Goal: Entertainment & Leisure: Consume media (video, audio)

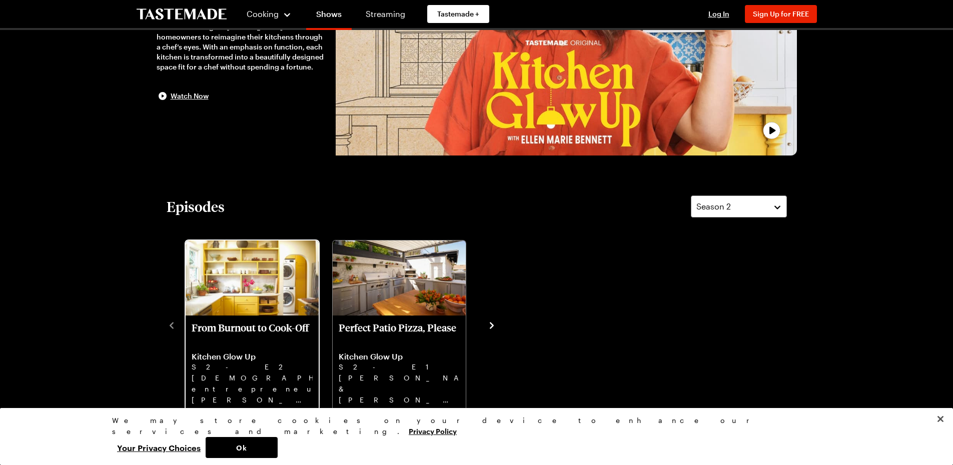
scroll to position [150, 0]
click at [253, 325] on p "From Burnout to Cook-Off" at bounding box center [252, 333] width 121 height 24
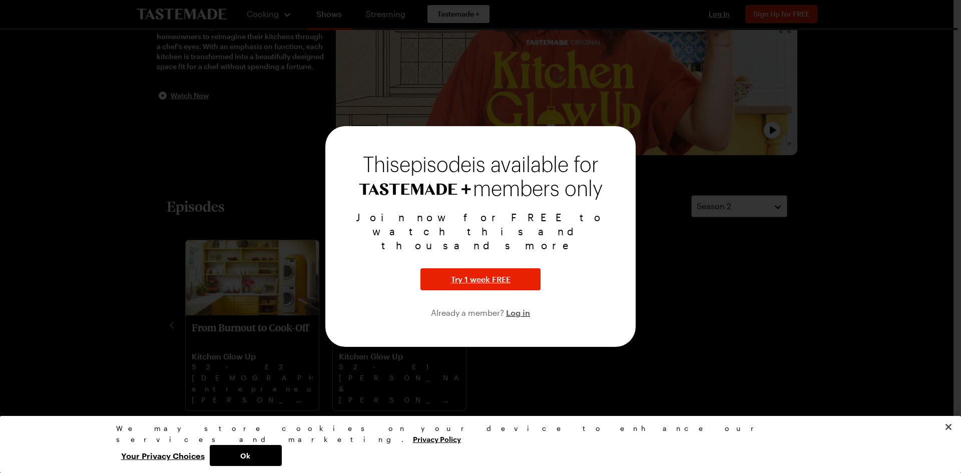
click at [672, 242] on div at bounding box center [480, 236] width 961 height 473
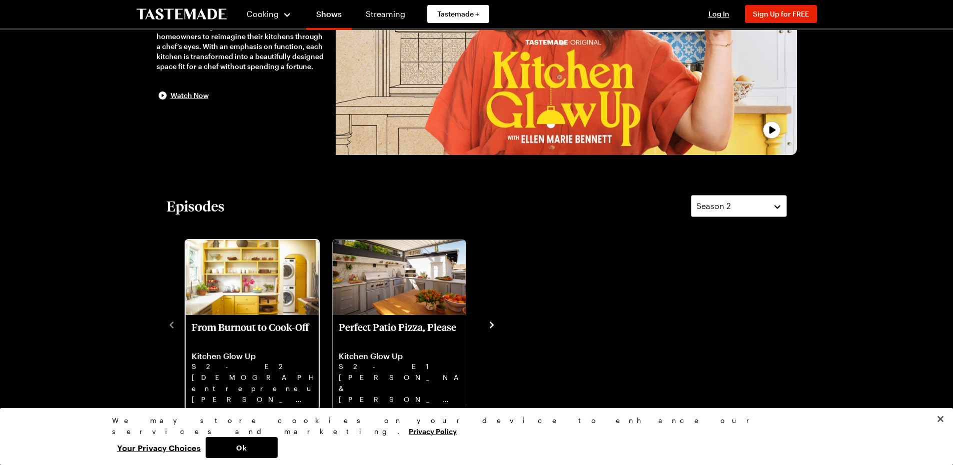
click at [261, 356] on p "Kitchen Glow Up" at bounding box center [252, 356] width 121 height 10
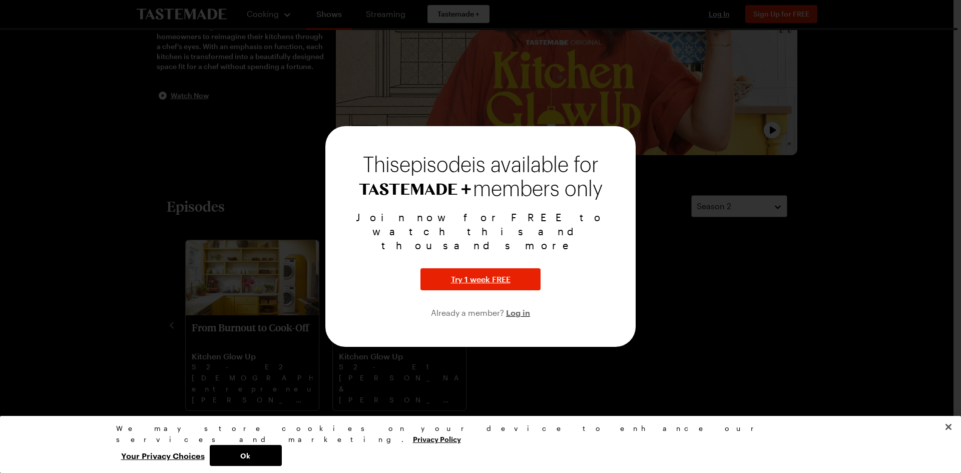
click at [713, 129] on div at bounding box center [480, 236] width 961 height 473
